Goal: Navigation & Orientation: Find specific page/section

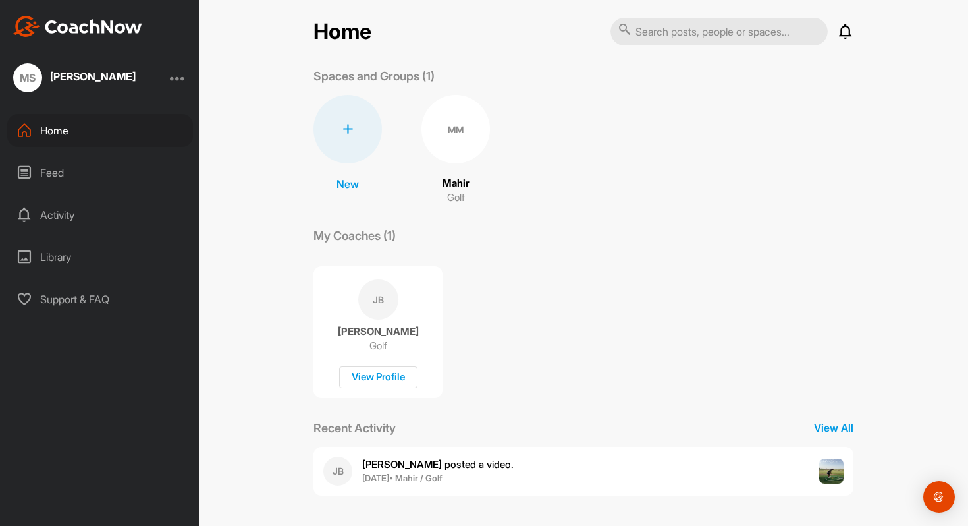
scroll to position [7, 0]
click at [397, 388] on div "View Profile" at bounding box center [378, 379] width 78 height 22
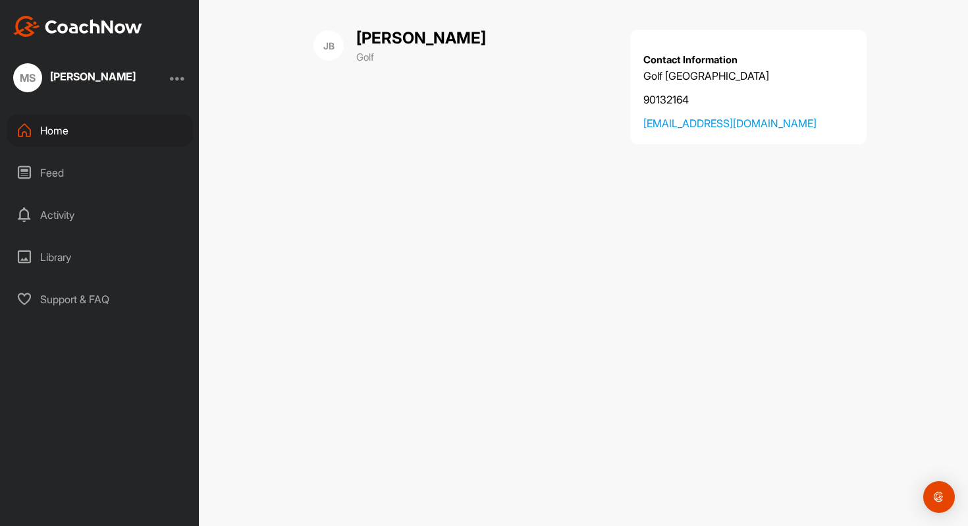
click at [61, 169] on div "Feed" at bounding box center [100, 172] width 186 height 33
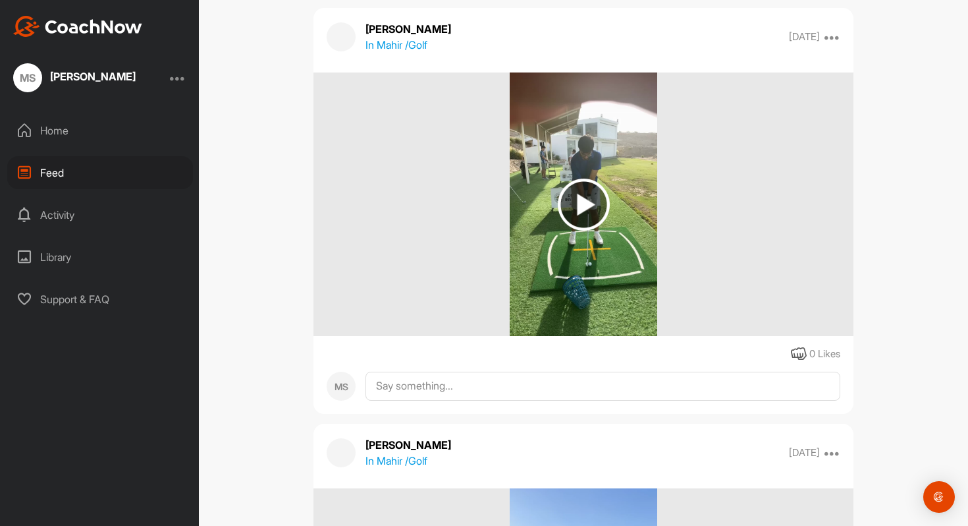
scroll to position [1671, 0]
